Goal: Transaction & Acquisition: Purchase product/service

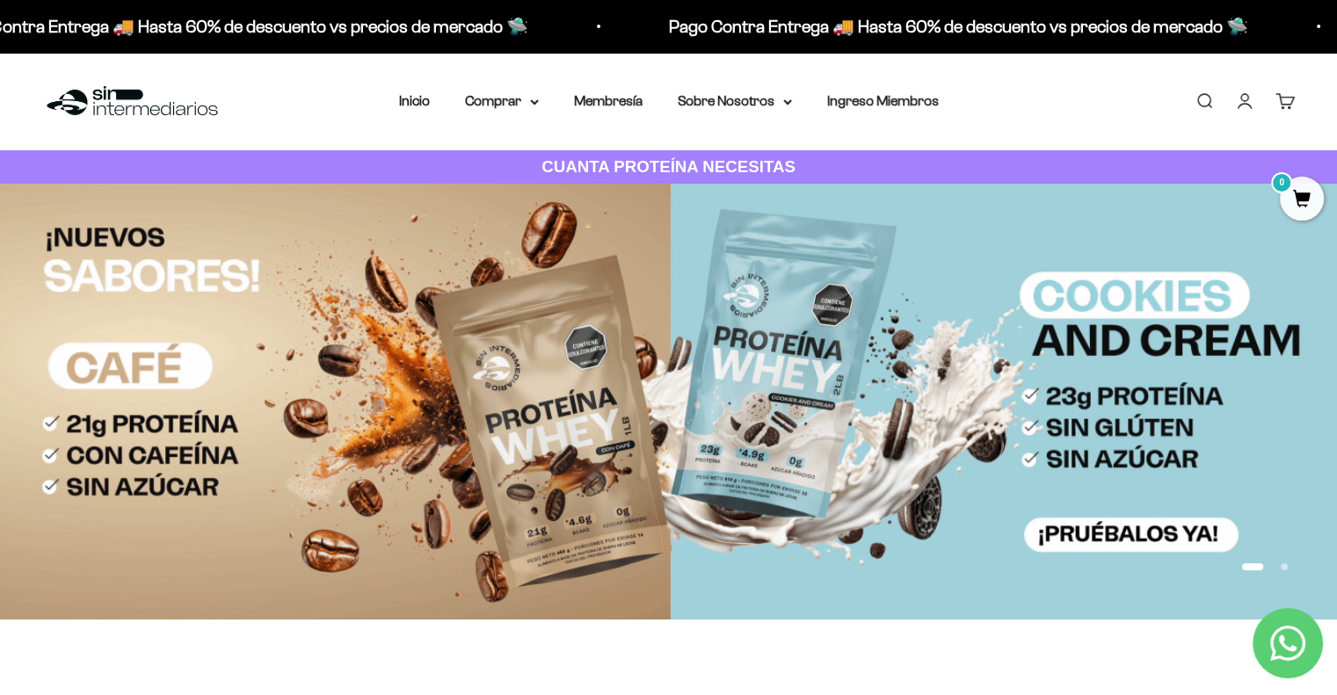
click at [1248, 96] on link "Iniciar sesión" at bounding box center [1244, 100] width 19 height 19
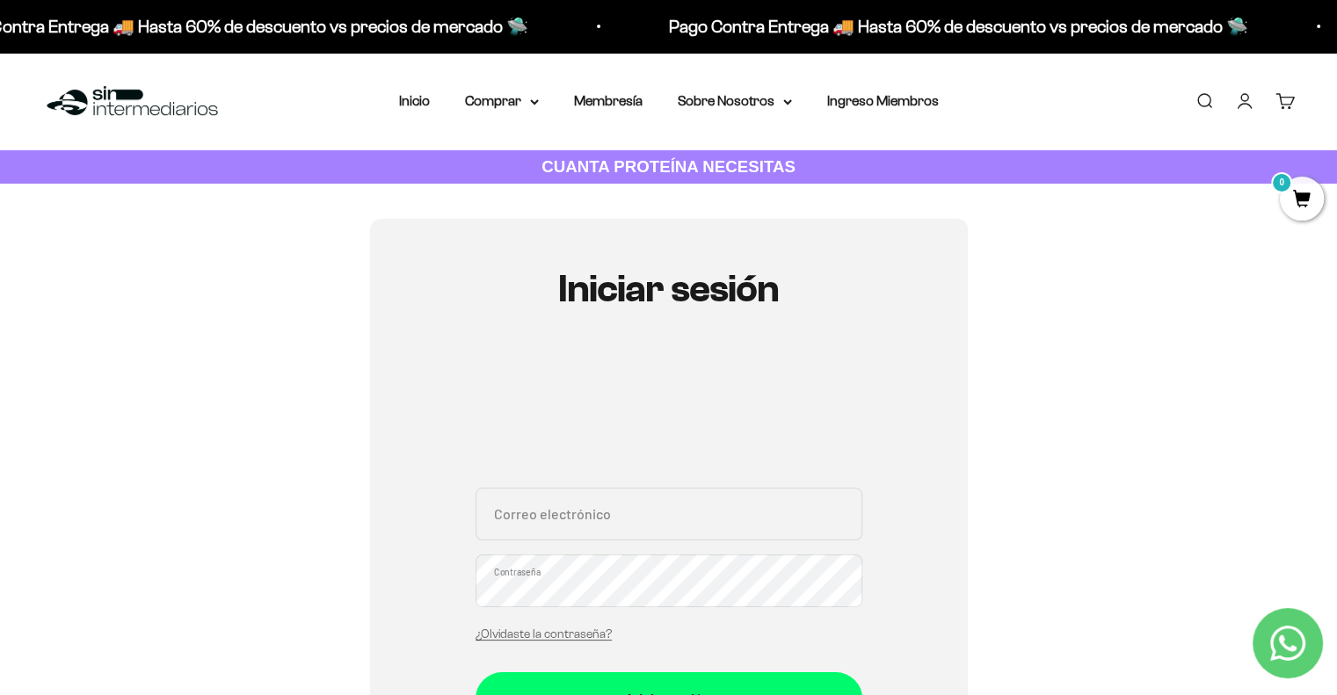
click at [538, 519] on input "Correo electrónico" at bounding box center [668, 514] width 387 height 53
type input "eduardoaosorio95@gmail.com"
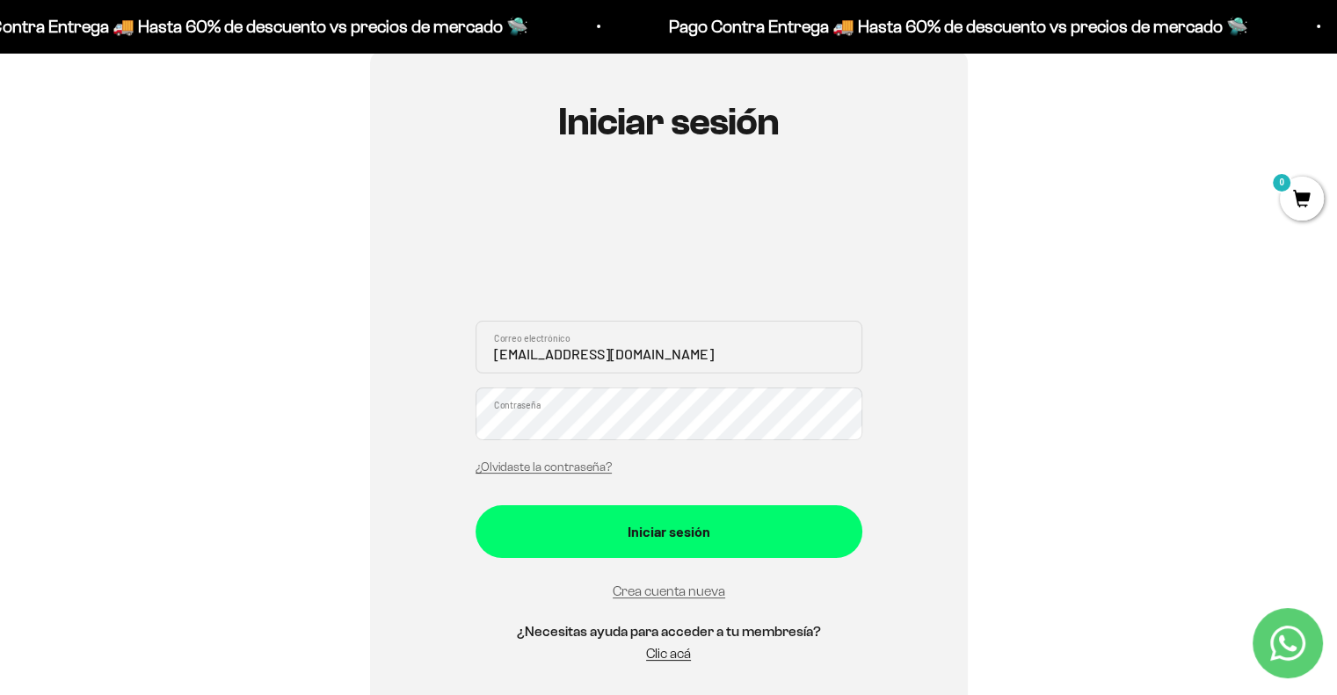
scroll to position [179, 0]
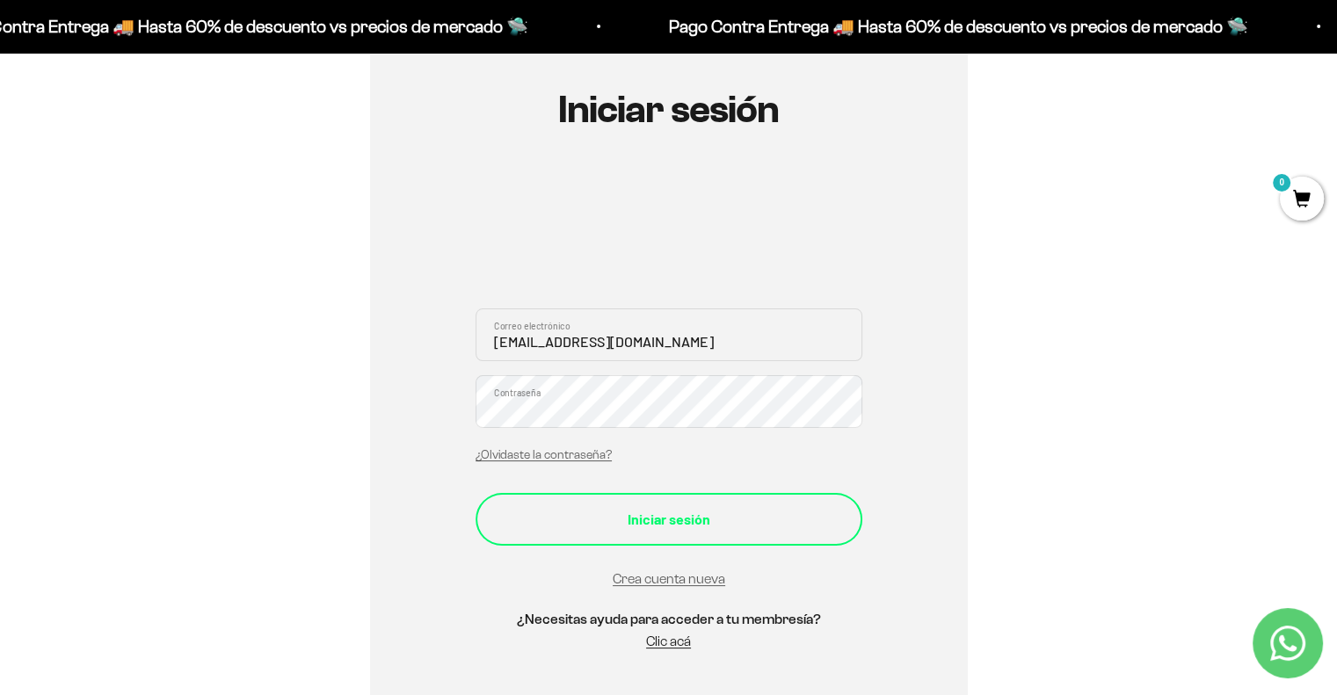
click at [624, 519] on div "Iniciar sesión" at bounding box center [669, 519] width 316 height 23
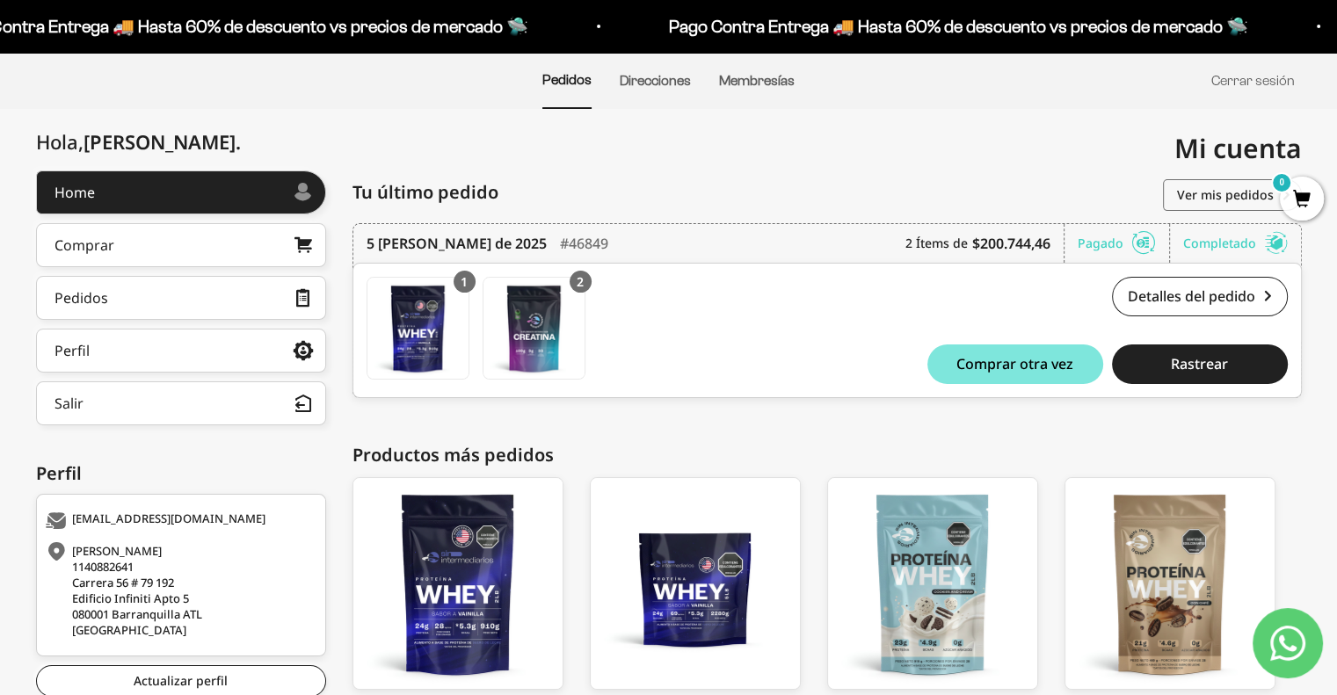
scroll to position [260, 0]
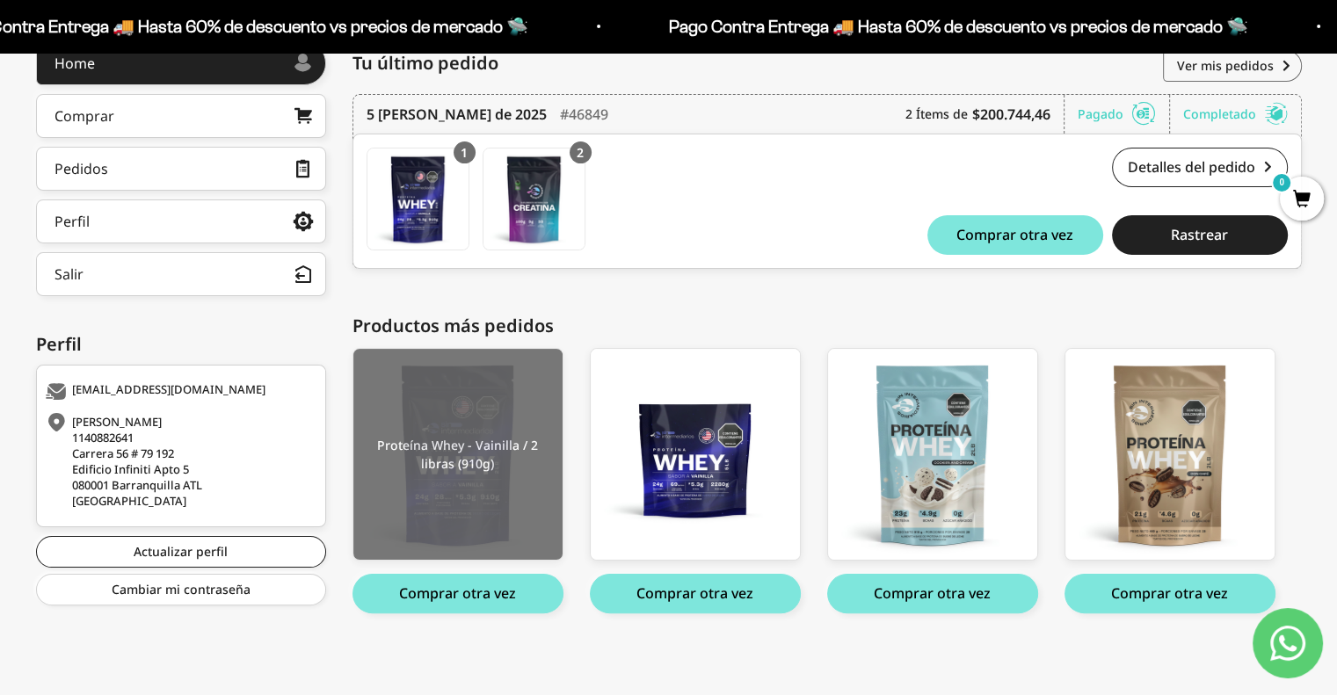
click at [496, 525] on img at bounding box center [457, 454] width 209 height 211
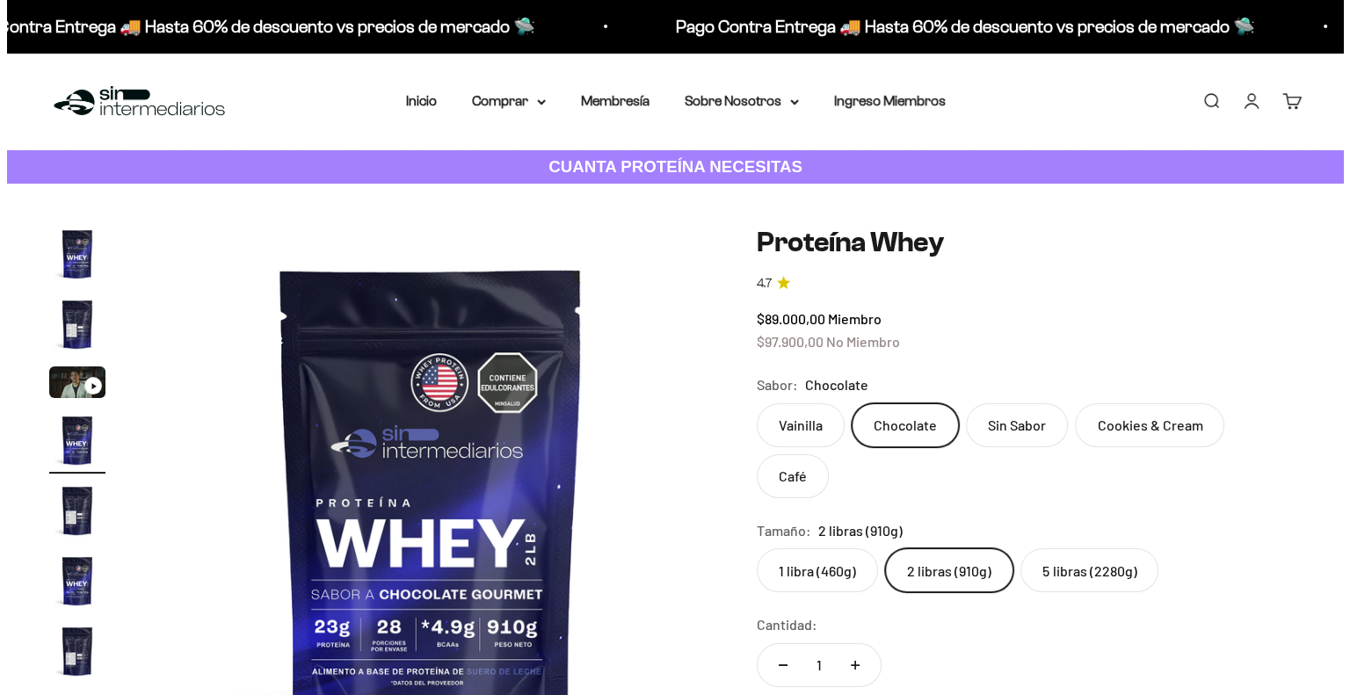
scroll to position [175, 0]
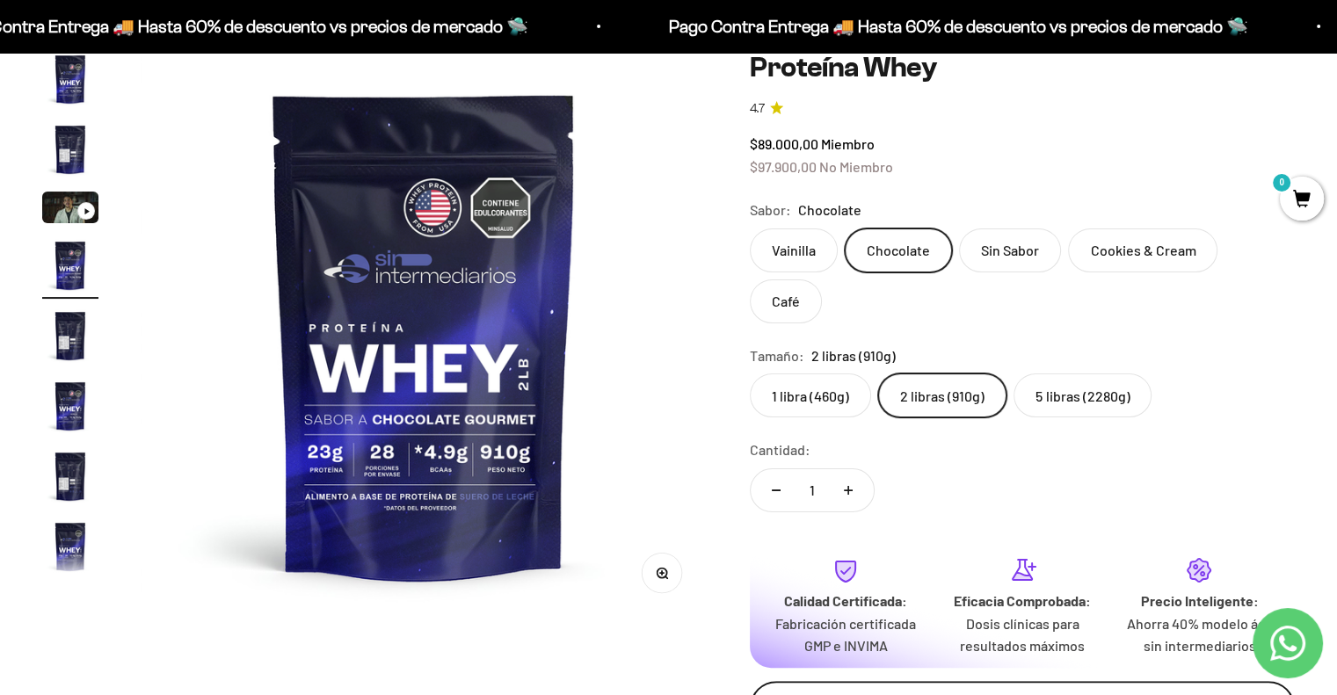
click at [997, 694] on div "Añadir al carrito" at bounding box center [1022, 707] width 475 height 23
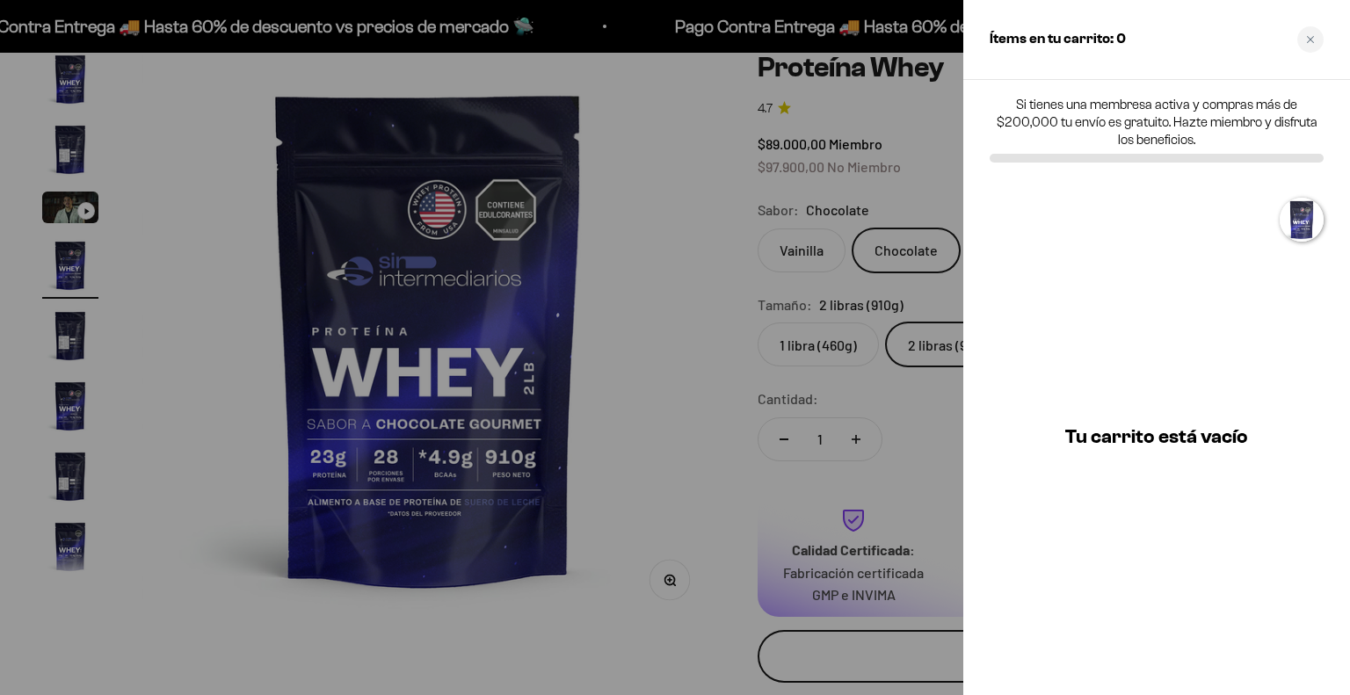
scroll to position [0, 0]
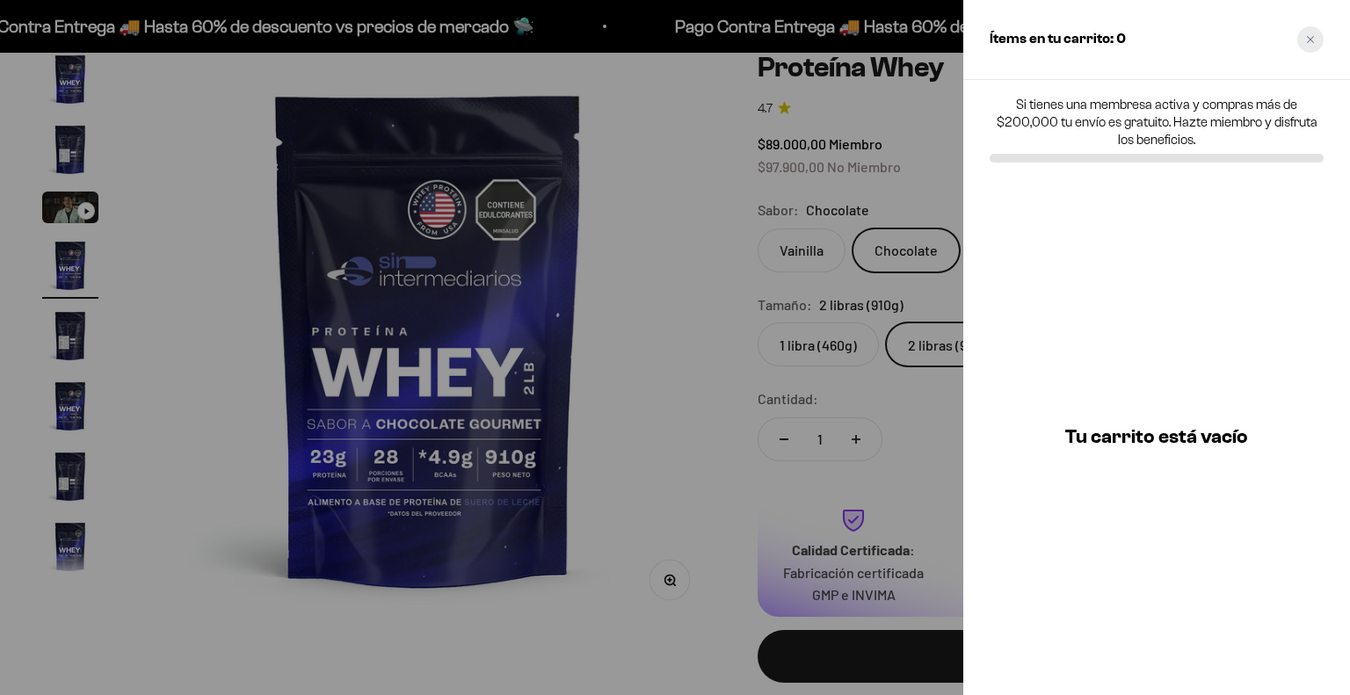
click at [1308, 38] on icon "Close cart" at bounding box center [1310, 39] width 9 height 9
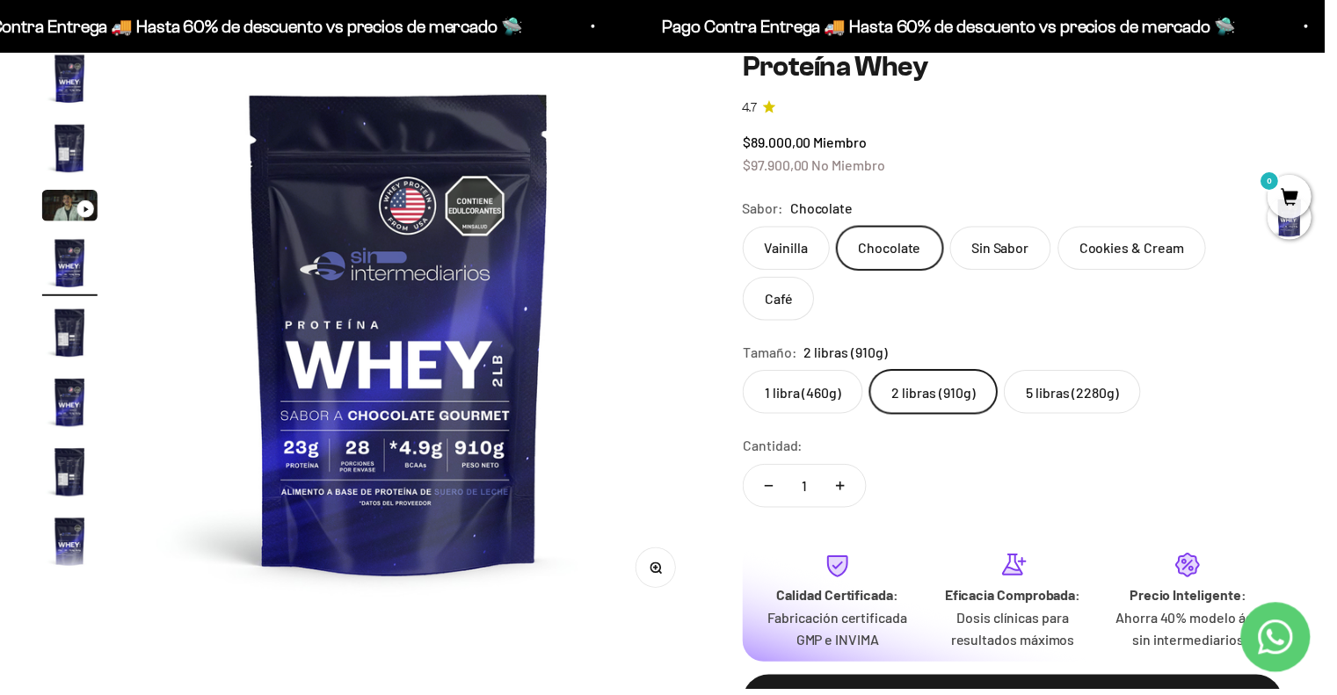
scroll to position [0, 1786]
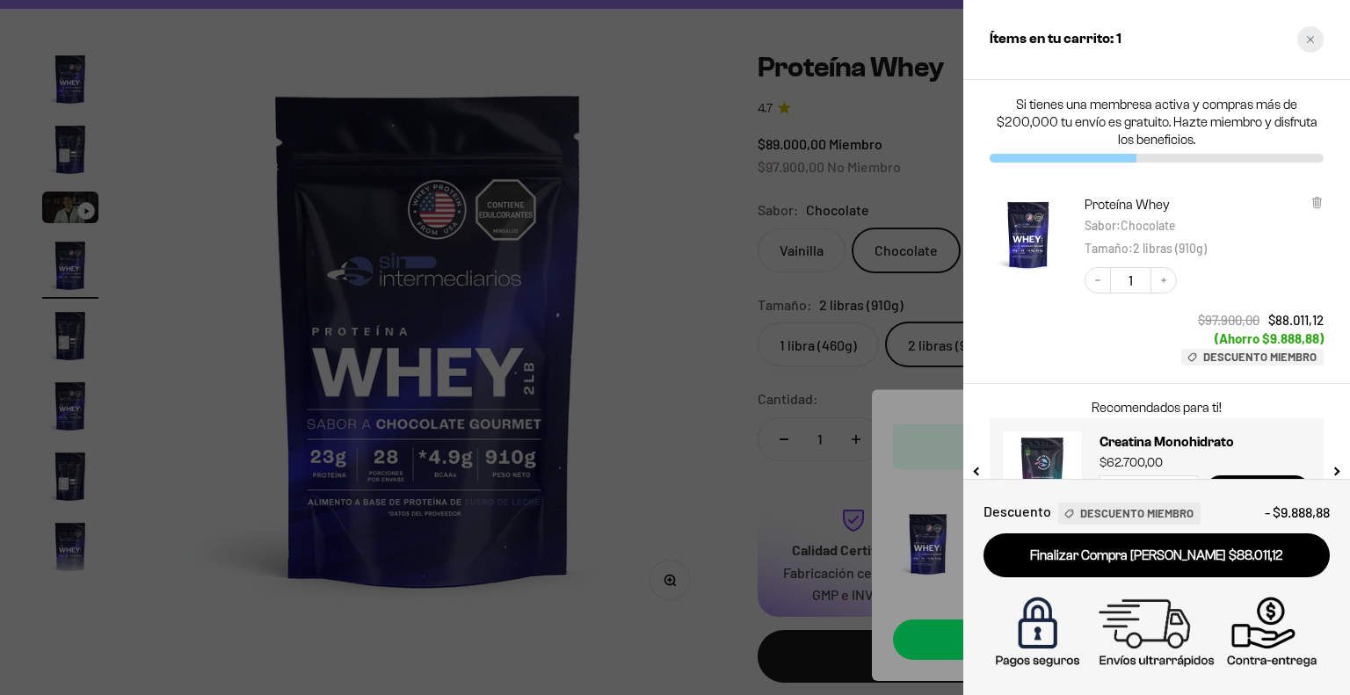
click at [1322, 43] on div "Close cart" at bounding box center [1310, 39] width 26 height 26
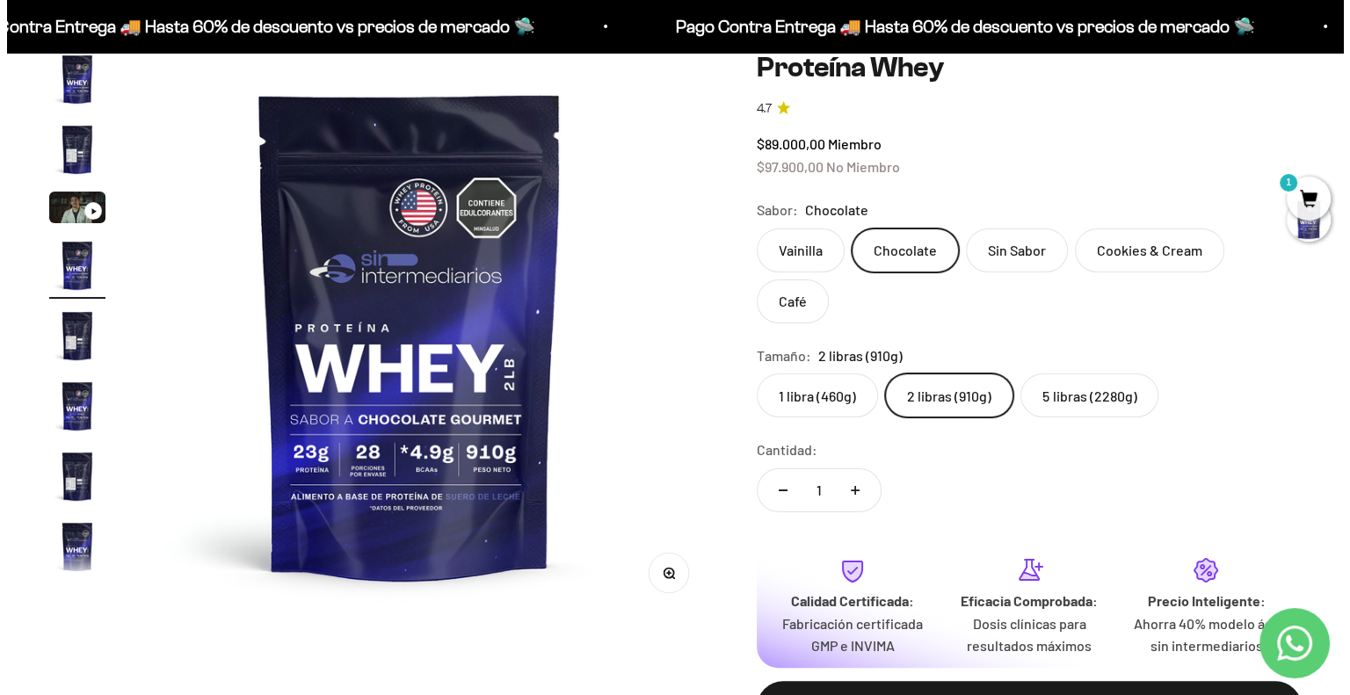
scroll to position [0, 1765]
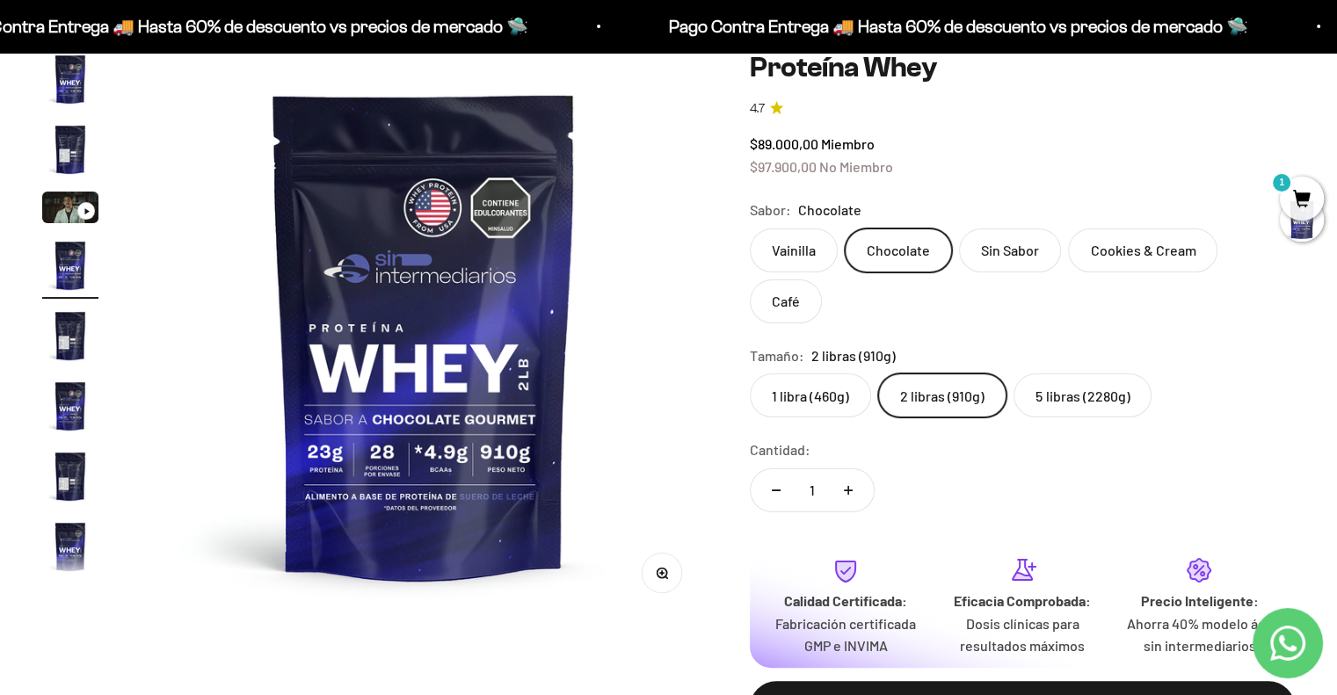
click at [1319, 205] on span "1" at bounding box center [1302, 199] width 44 height 44
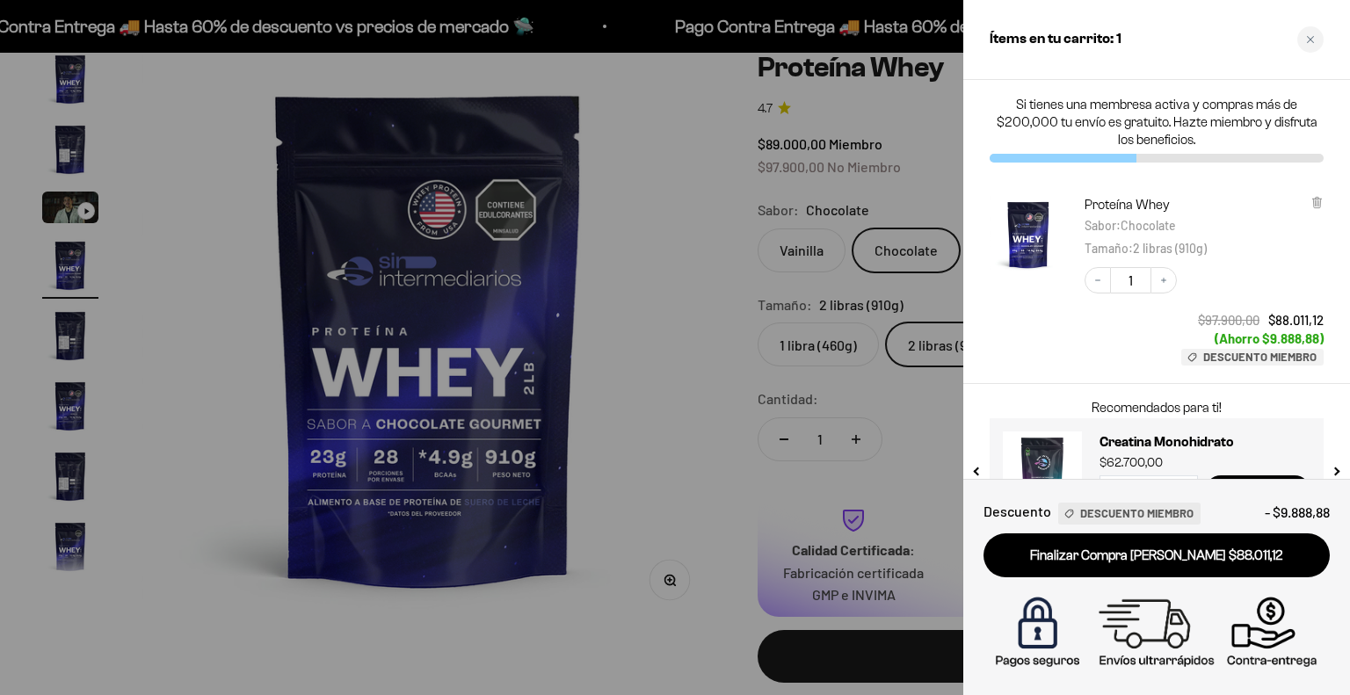
scroll to position [58, 0]
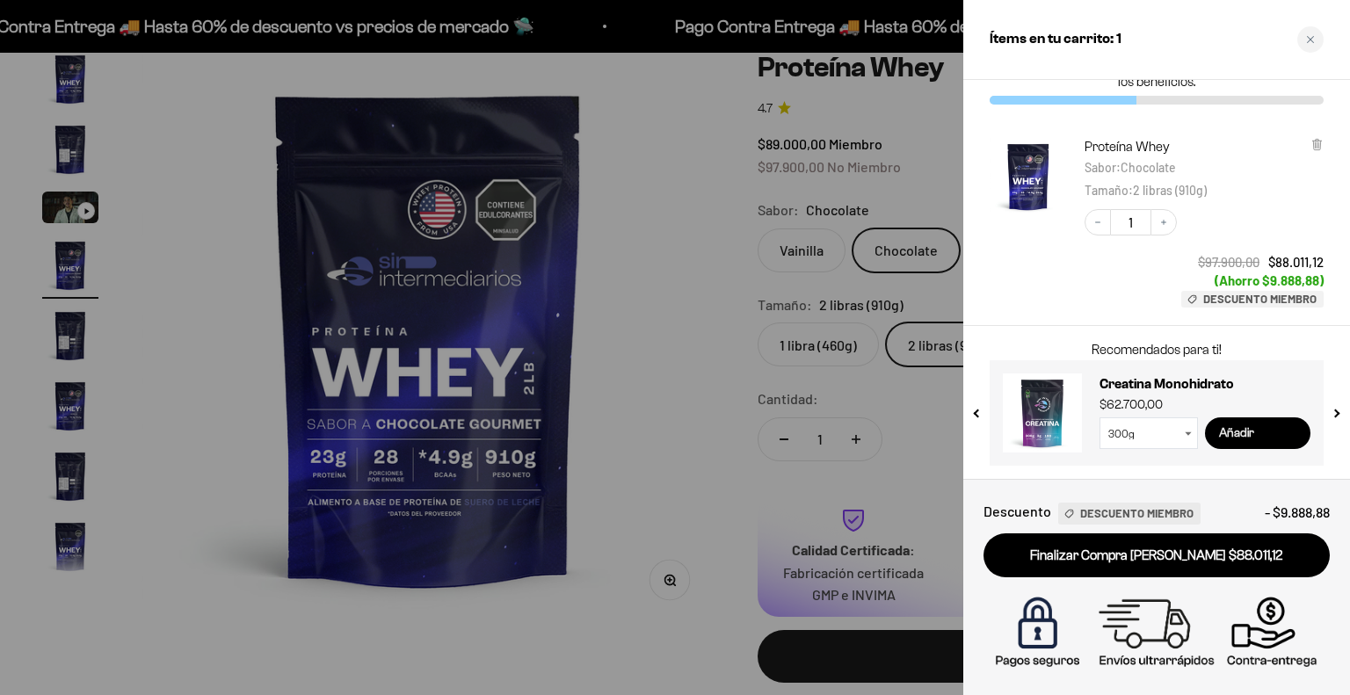
click at [1243, 426] on input "Añadir" at bounding box center [1257, 433] width 105 height 32
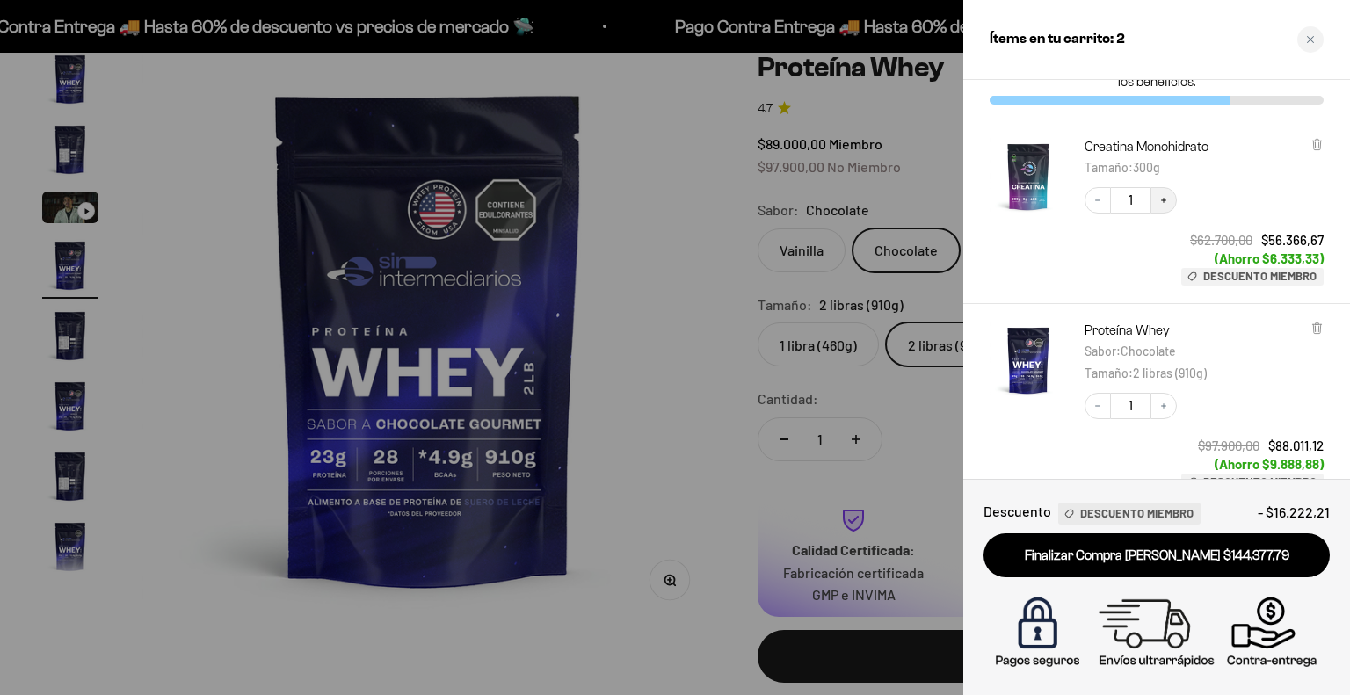
click at [1164, 198] on icon "Increase quantity" at bounding box center [1163, 200] width 5 height 5
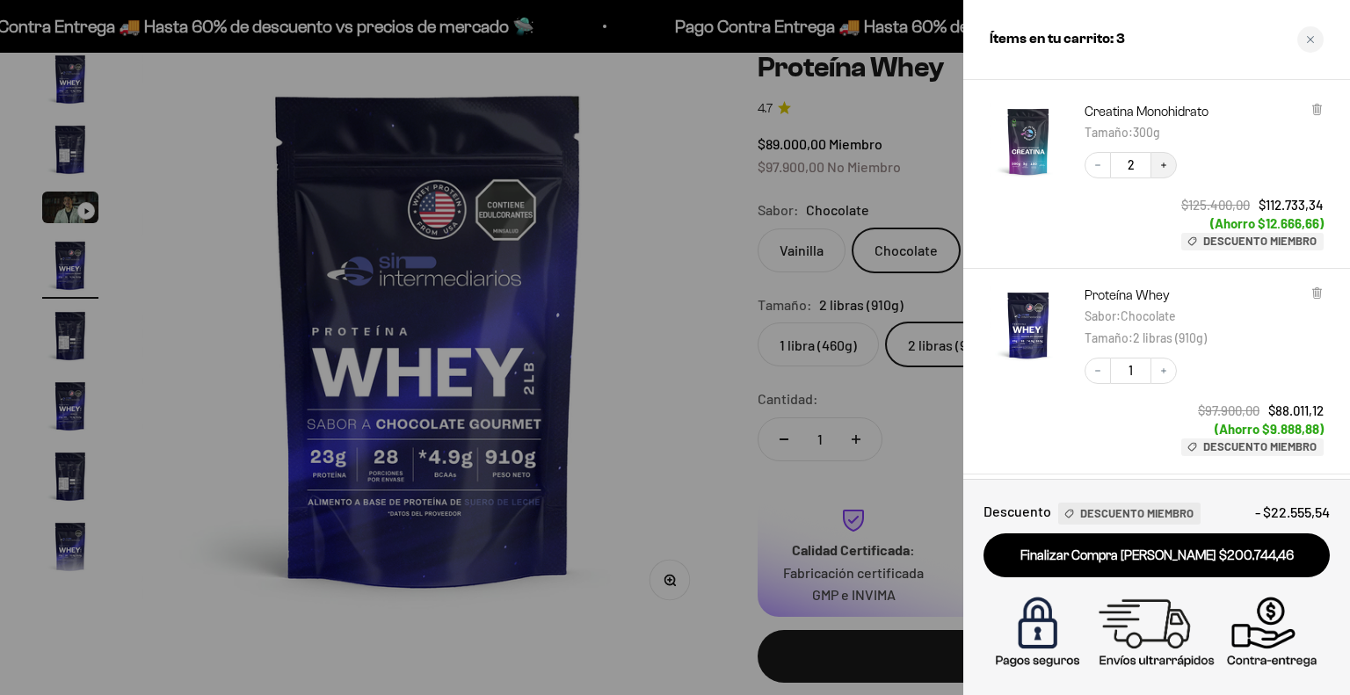
click at [1164, 164] on icon "Increase quantity" at bounding box center [1163, 165] width 5 height 5
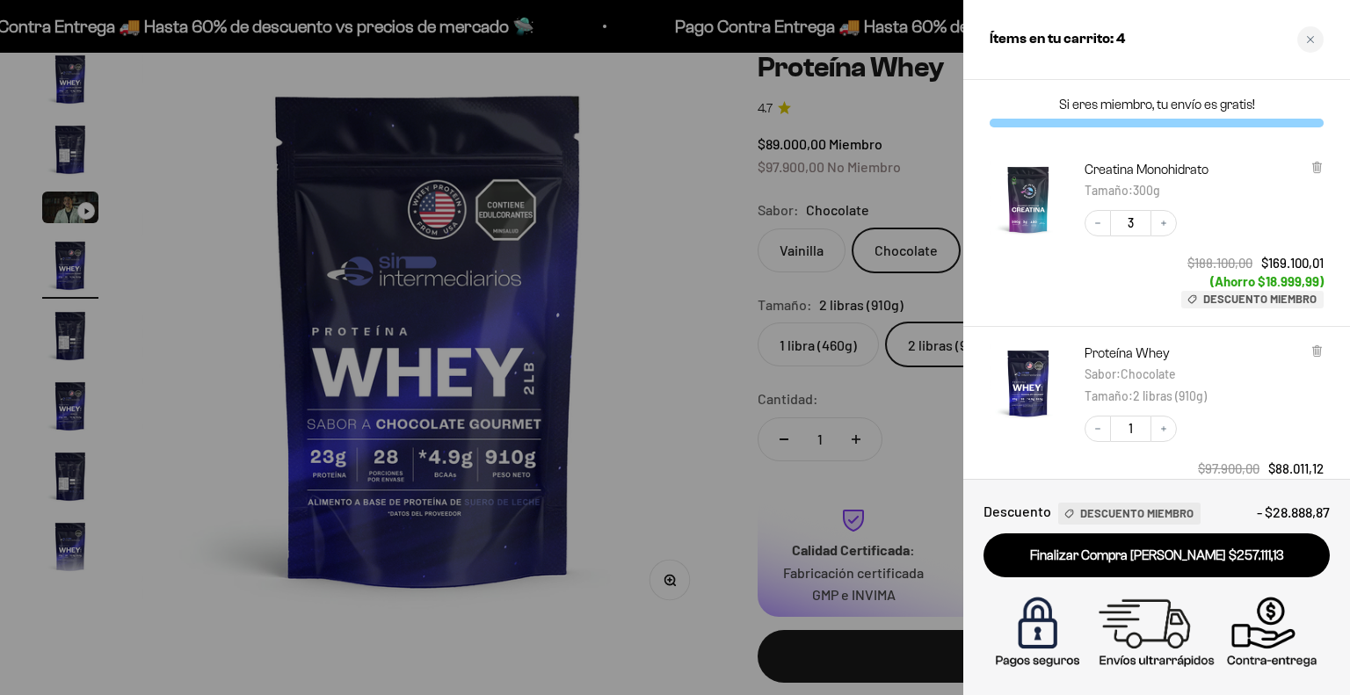
scroll to position [86, 0]
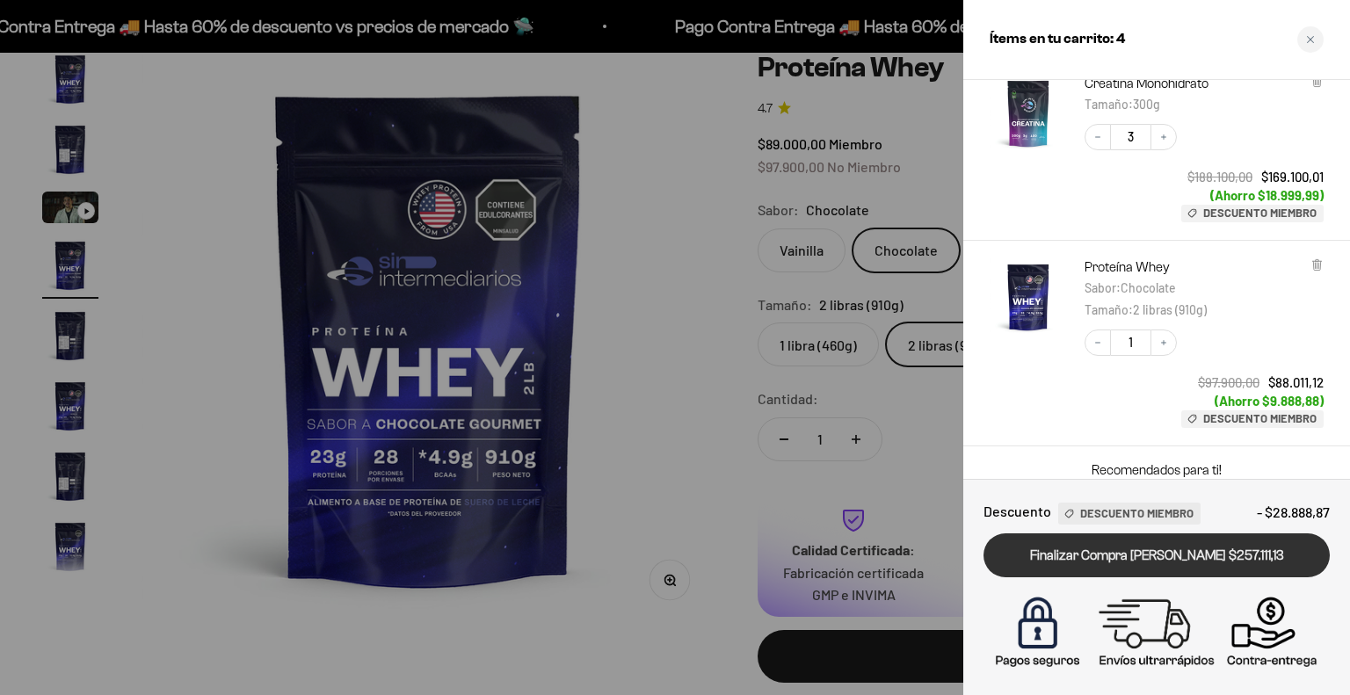
click at [1192, 548] on link "Finalizar Compra [PERSON_NAME] $257.111,13" at bounding box center [1156, 555] width 346 height 45
